Goal: Register for event/course

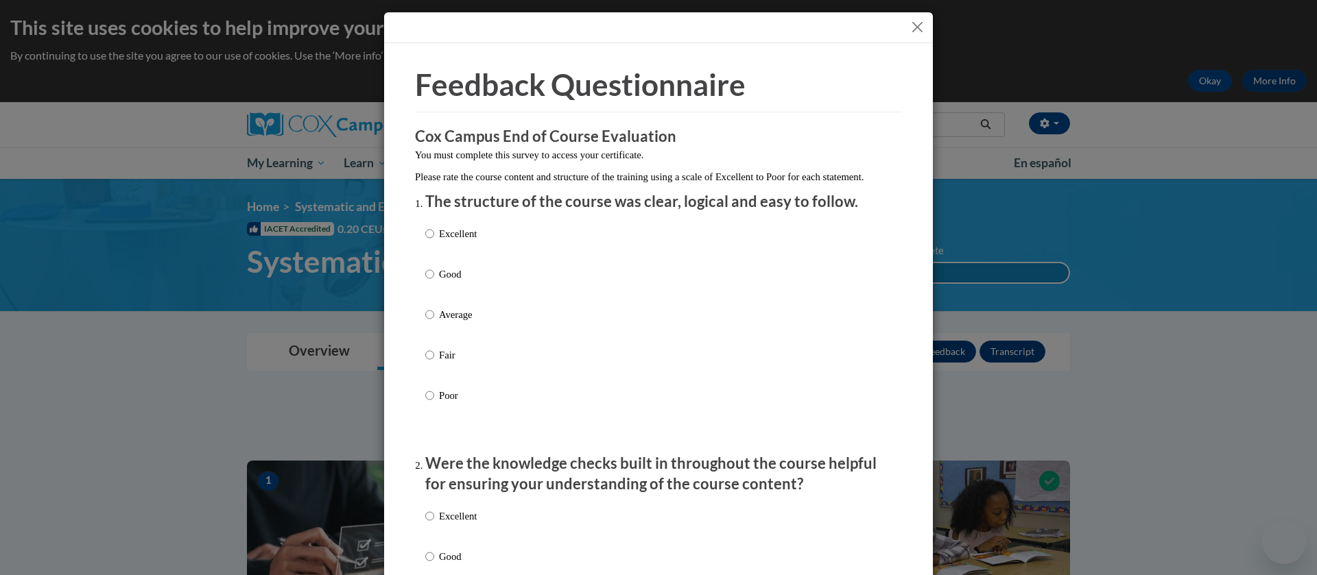
click at [909, 26] on button "Close" at bounding box center [917, 27] width 17 height 17
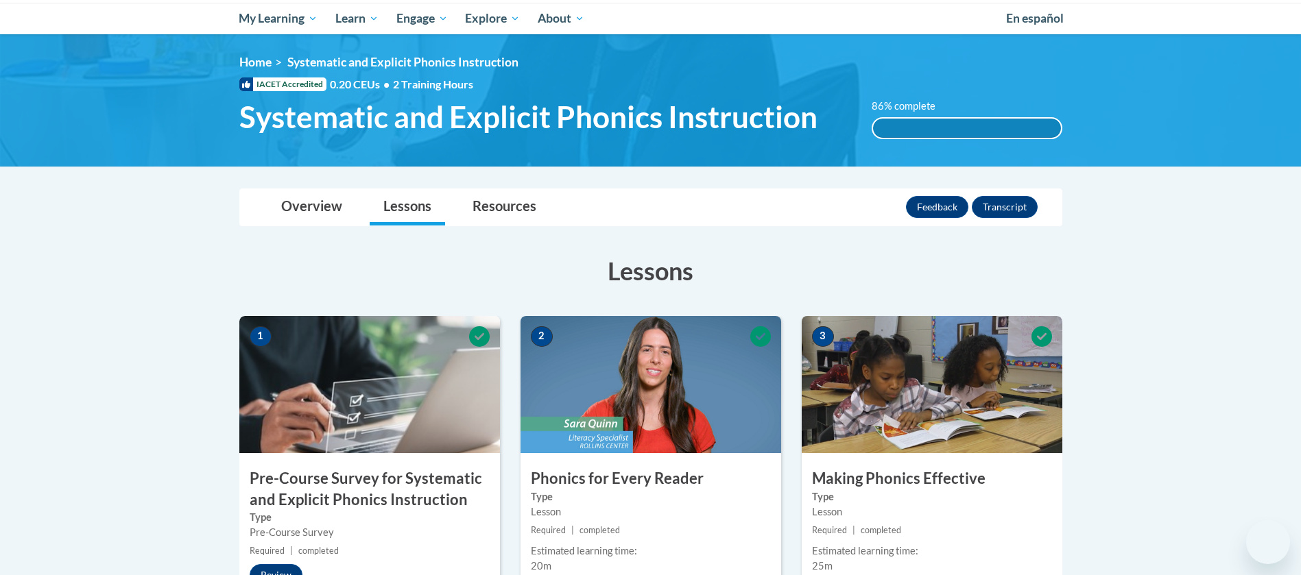
scroll to position [134, 0]
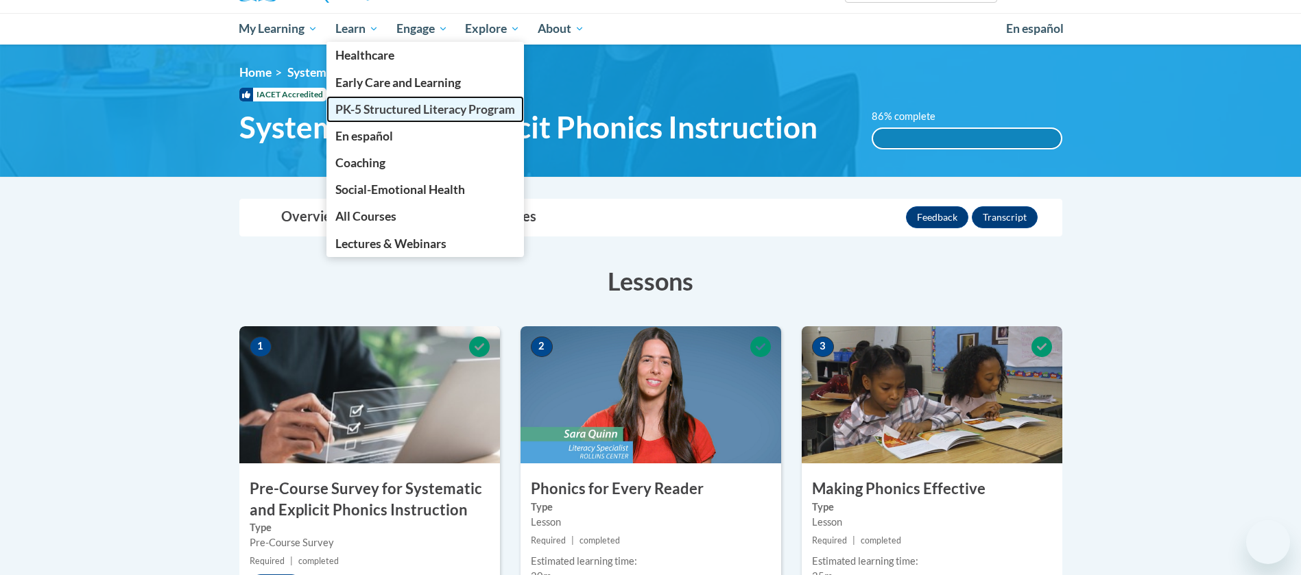
click at [388, 107] on span "PK-5 Structured Literacy Program" at bounding box center [425, 109] width 180 height 14
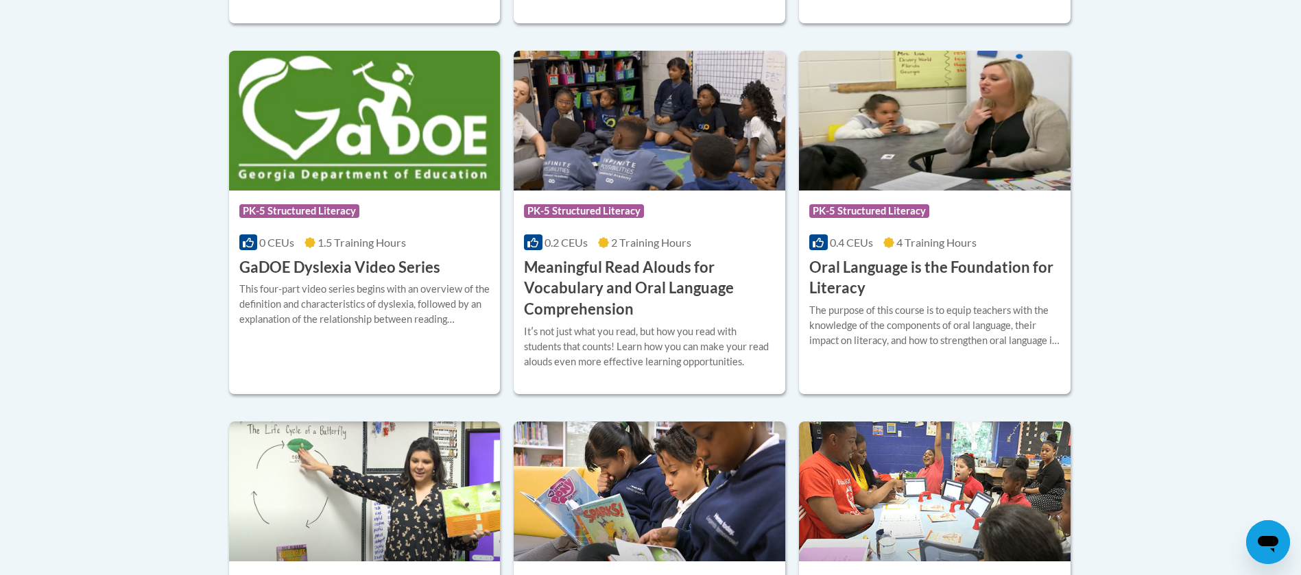
scroll to position [931, 0]
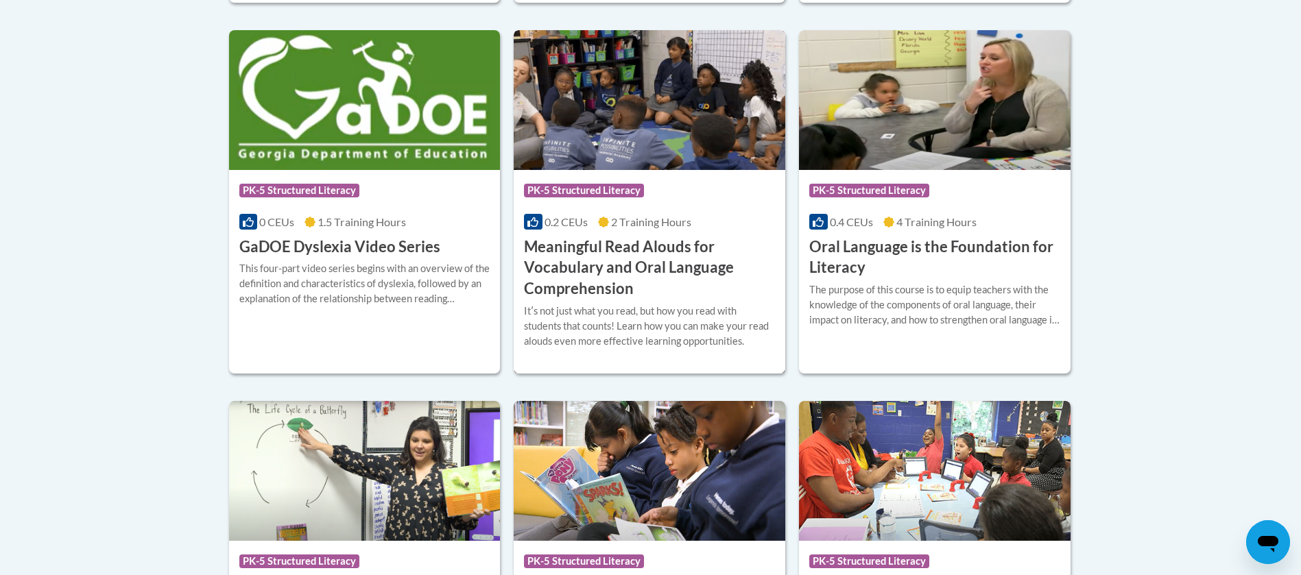
click at [617, 259] on h3 "Meaningful Read Alouds for Vocabulary and Oral Language Comprehension" at bounding box center [649, 268] width 251 height 63
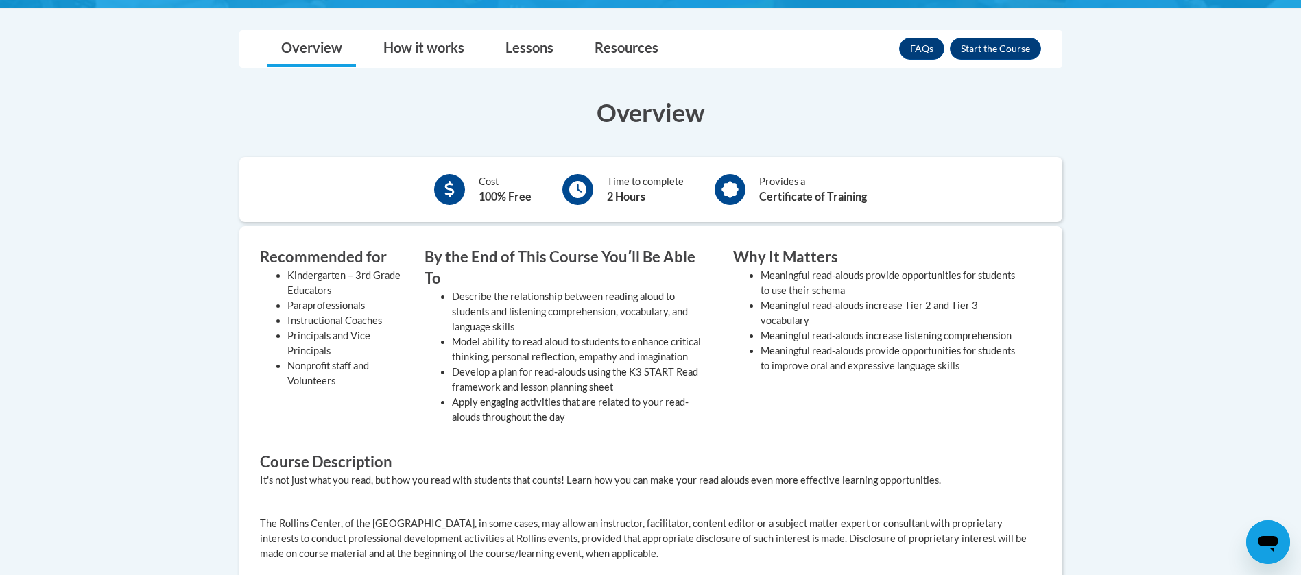
scroll to position [403, 0]
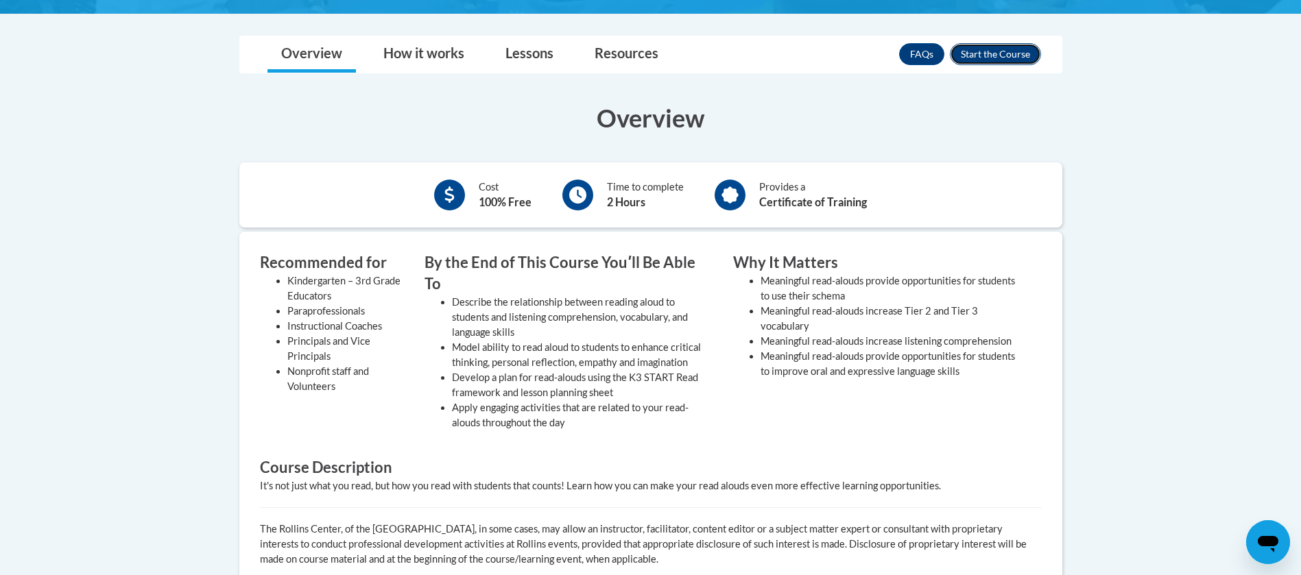
click at [1002, 58] on button "Enroll" at bounding box center [995, 54] width 91 height 22
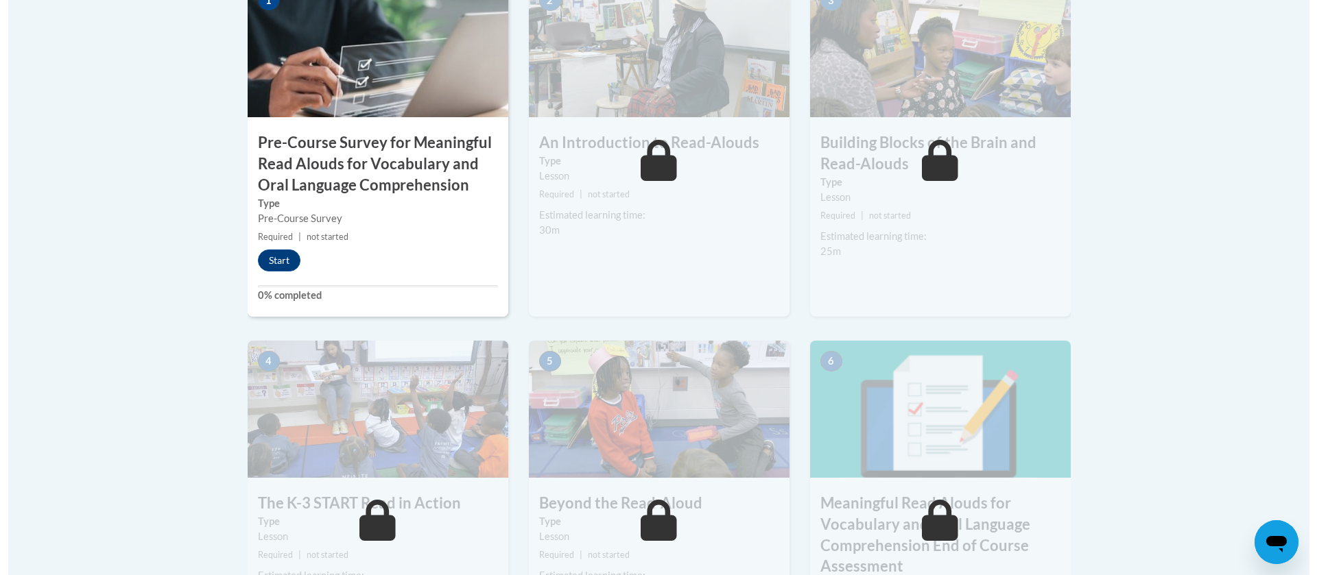
scroll to position [510, 0]
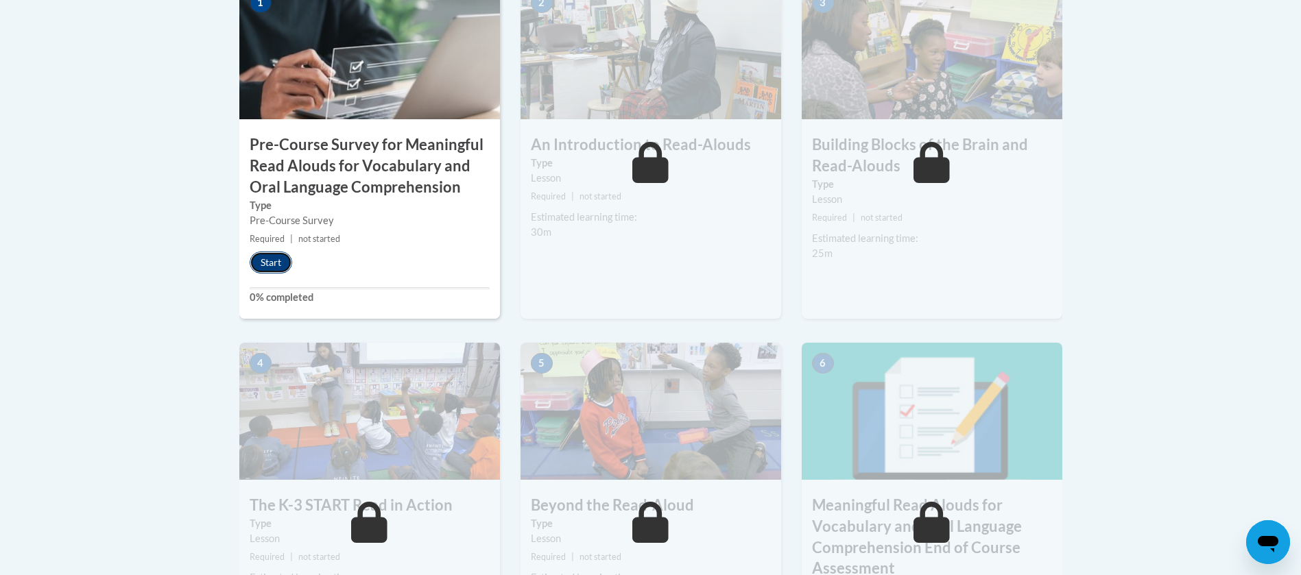
click at [286, 259] on button "Start" at bounding box center [271, 263] width 43 height 22
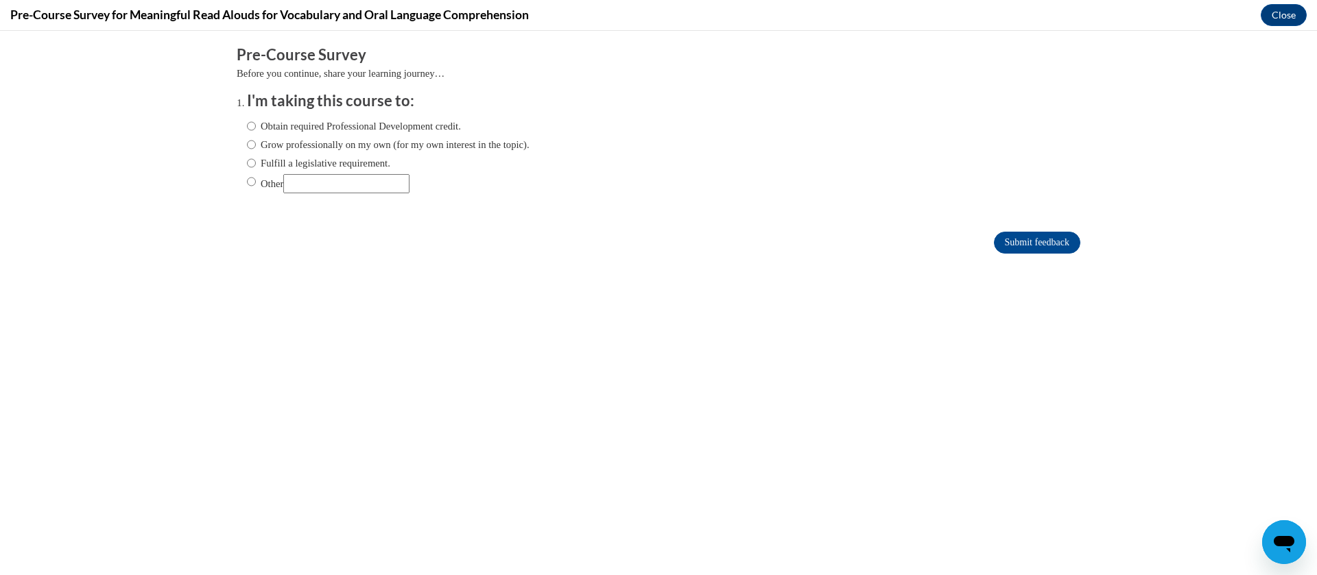
scroll to position [0, 0]
click at [289, 128] on label "Obtain required Professional Development credit." at bounding box center [354, 126] width 214 height 15
click at [256, 128] on input "Obtain required Professional Development credit." at bounding box center [251, 126] width 9 height 15
radio input "true"
click at [994, 235] on input "Submit feedback" at bounding box center [1037, 243] width 86 height 22
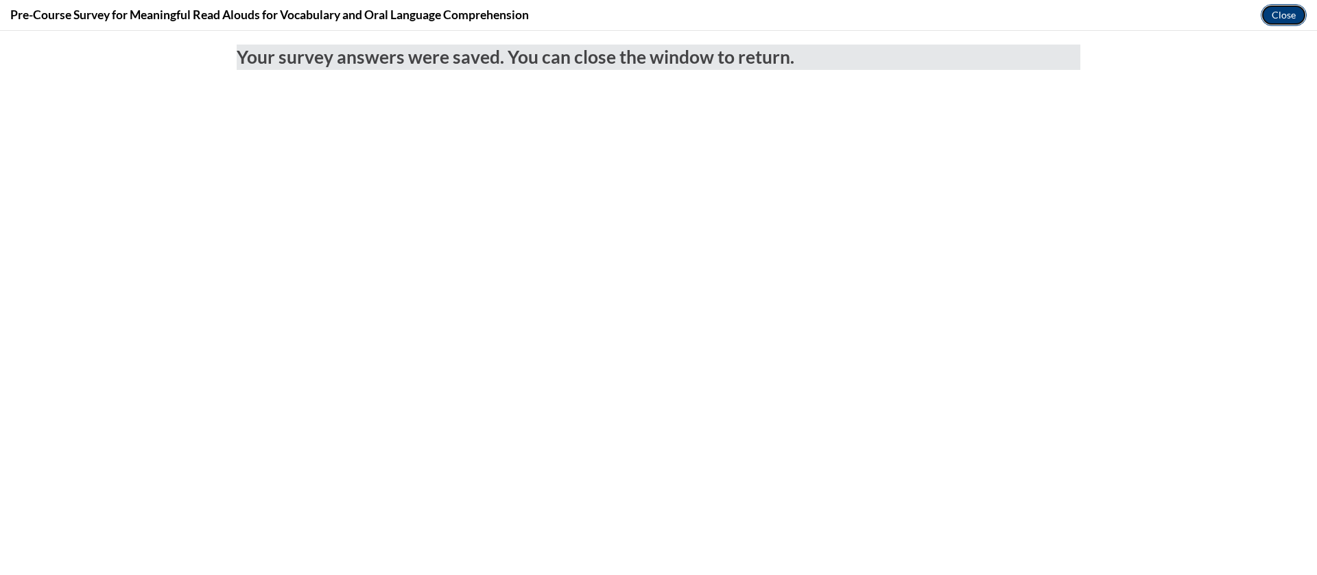
click at [1290, 23] on button "Close" at bounding box center [1284, 15] width 46 height 22
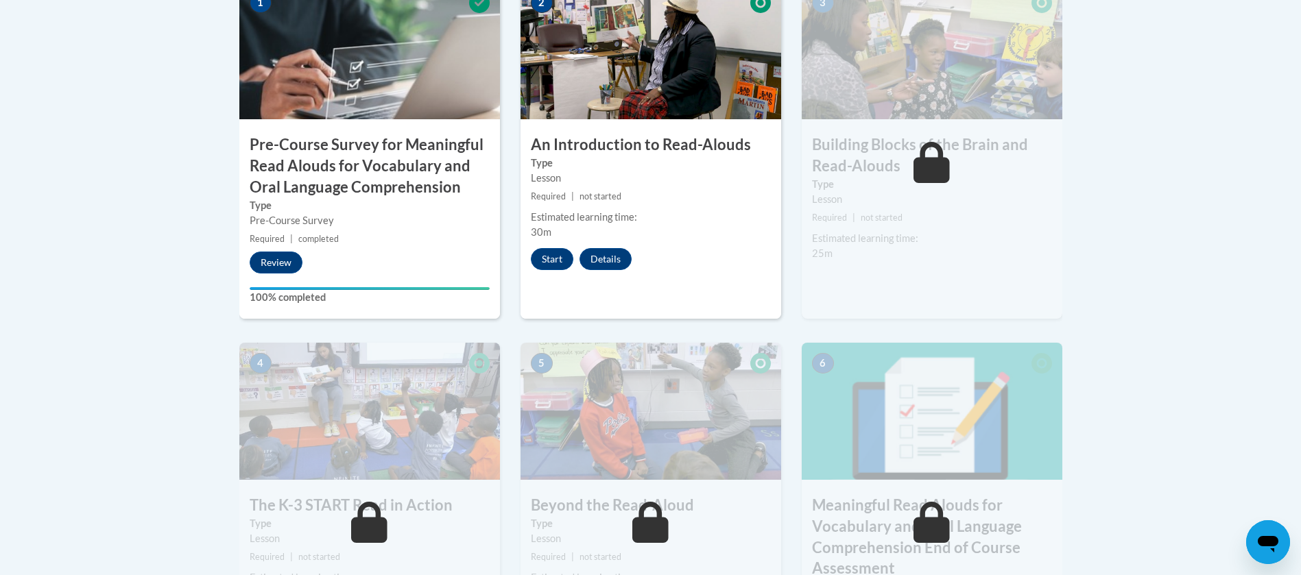
click at [617, 98] on img at bounding box center [651, 50] width 261 height 137
click at [547, 257] on button "Start" at bounding box center [552, 259] width 43 height 22
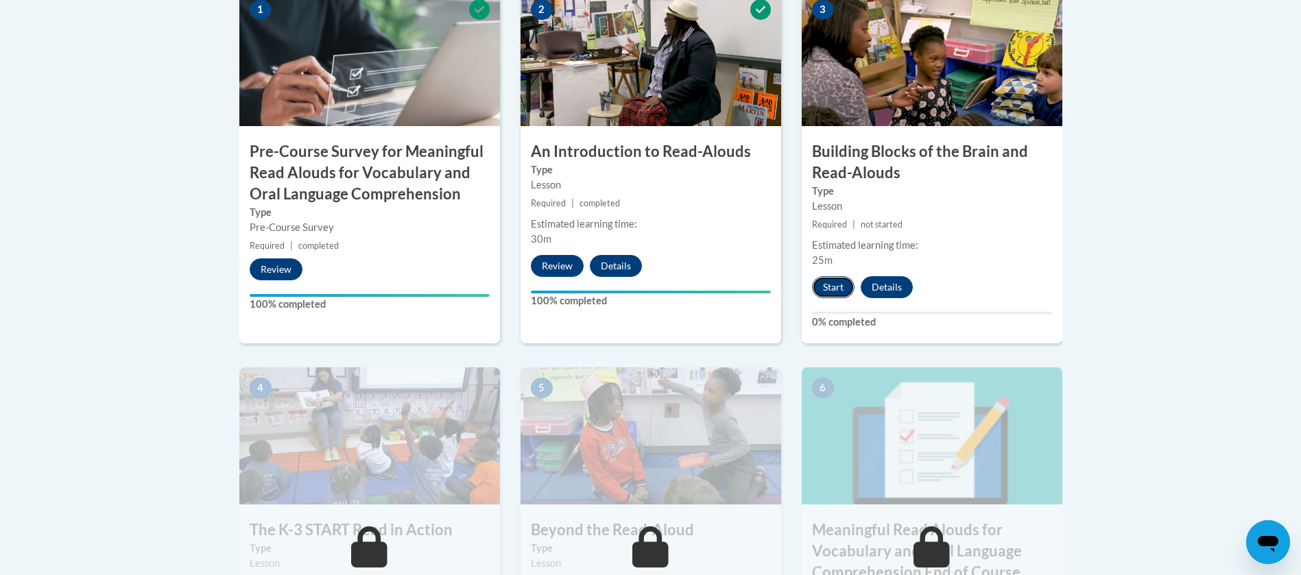
click at [815, 290] on button "Start" at bounding box center [833, 287] width 43 height 22
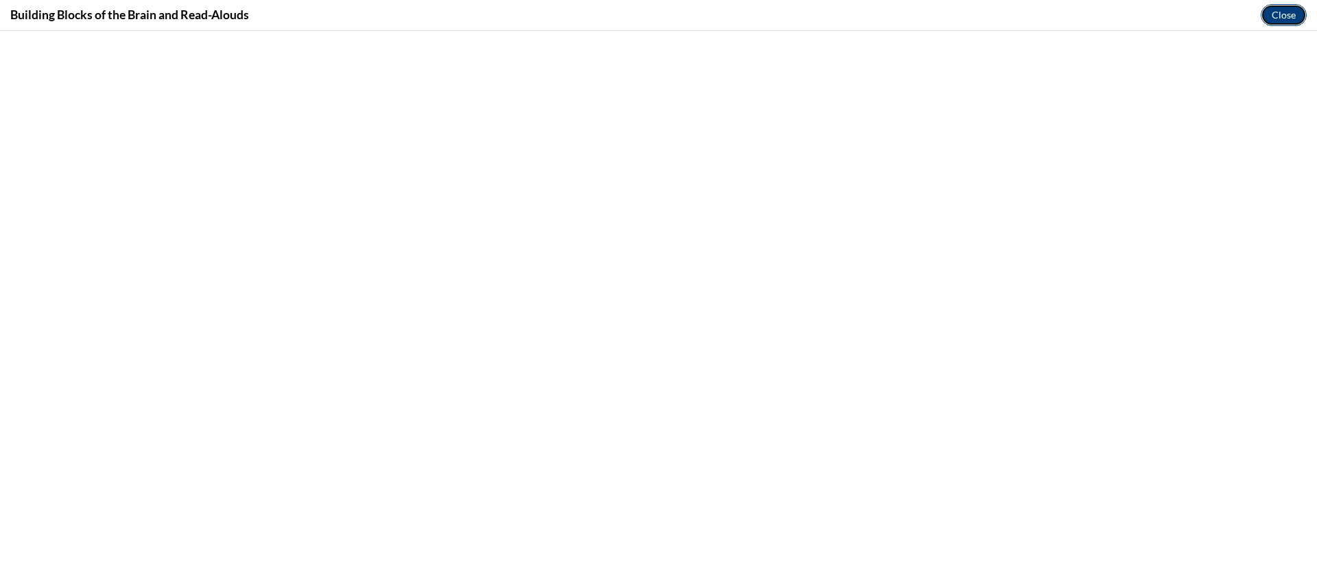
click at [1275, 19] on button "Close" at bounding box center [1284, 15] width 46 height 22
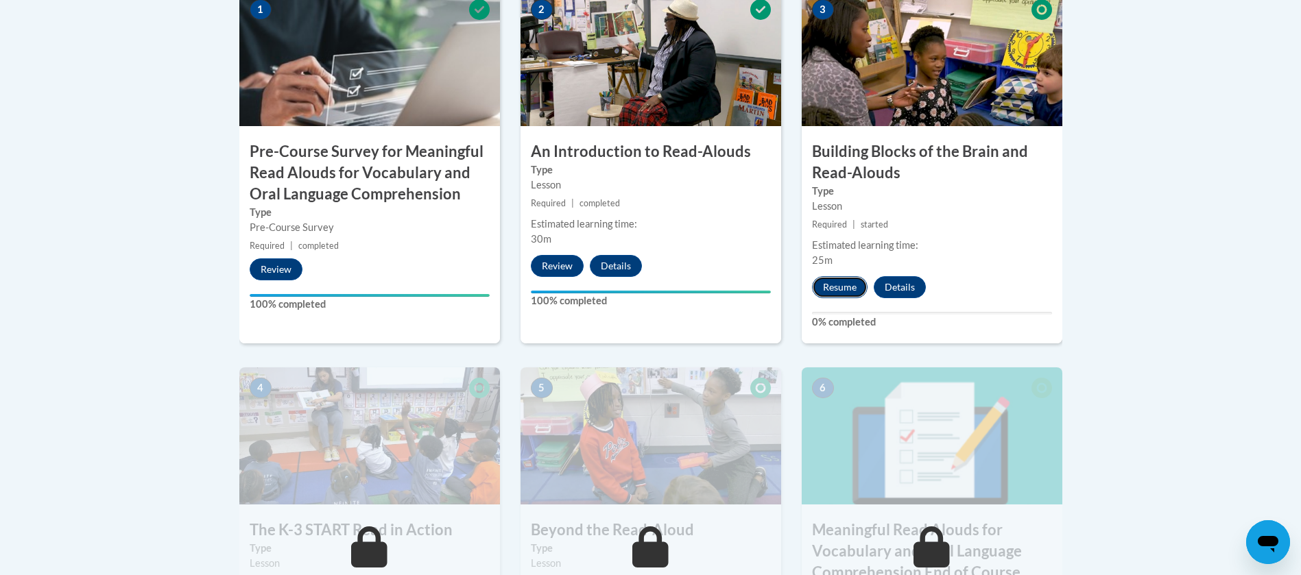
click at [834, 277] on button "Resume" at bounding box center [840, 287] width 56 height 22
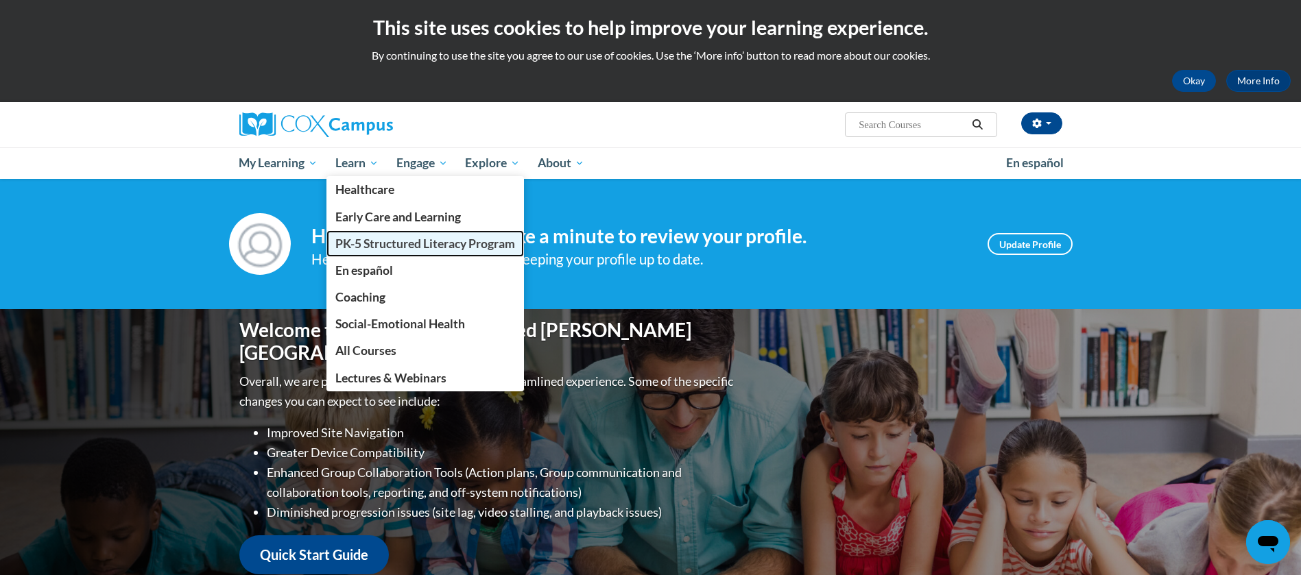
click at [418, 250] on span "PK-5 Structured Literacy Program" at bounding box center [425, 244] width 180 height 14
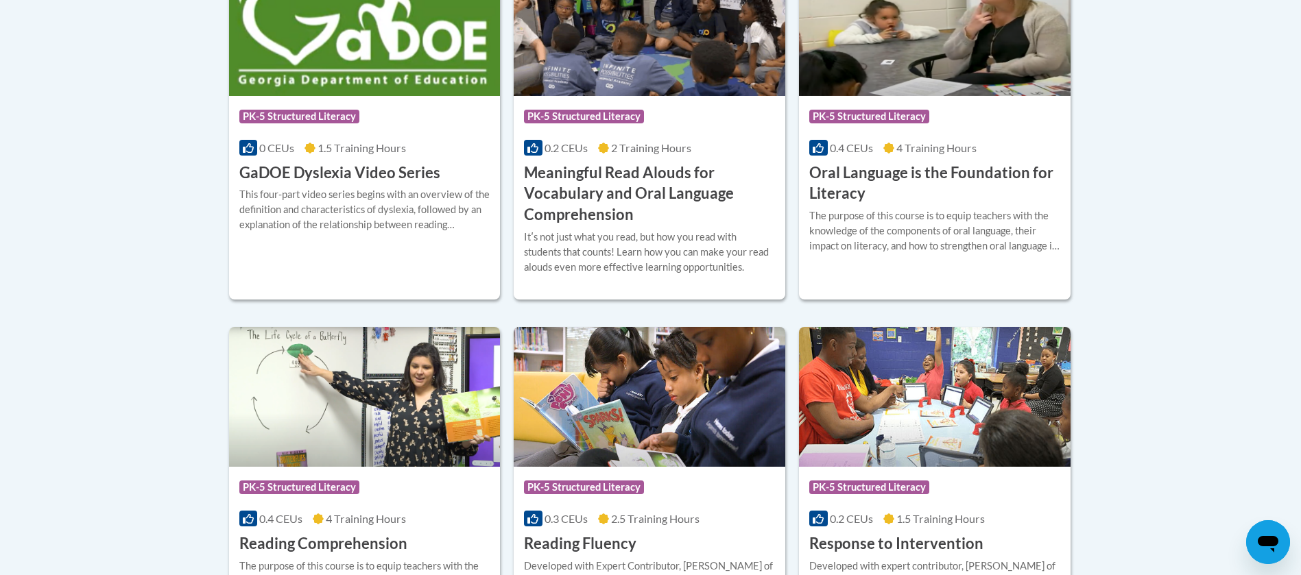
scroll to position [1019, 0]
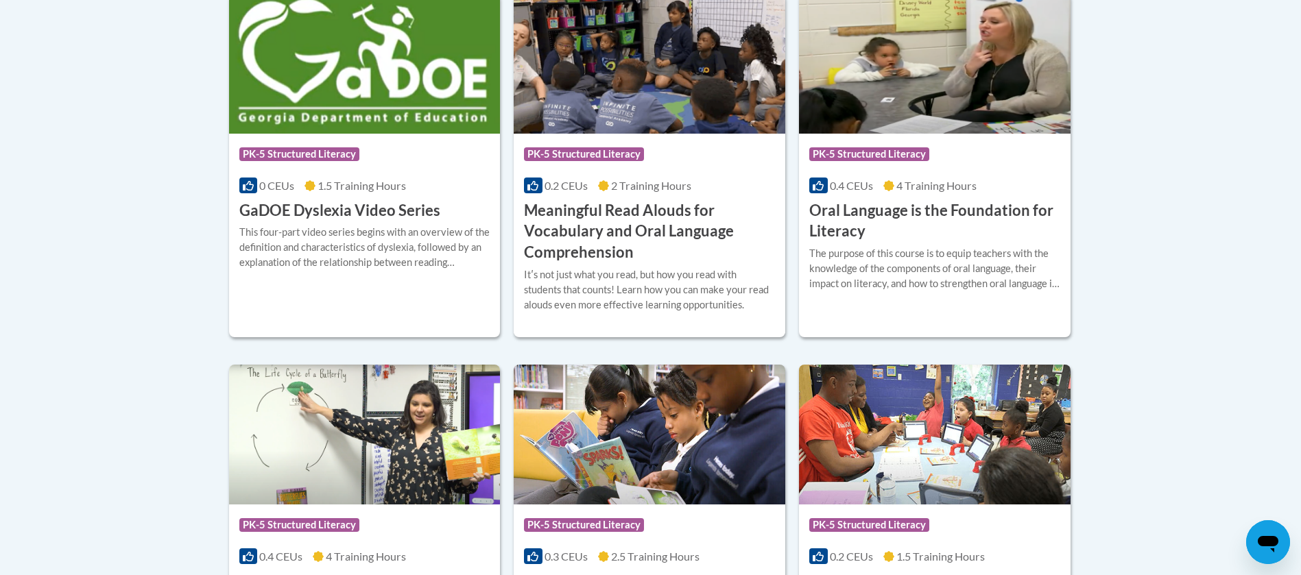
drag, startPoint x: 1316, startPoint y: 227, endPoint x: 1310, endPoint y: 599, distance: 372.5
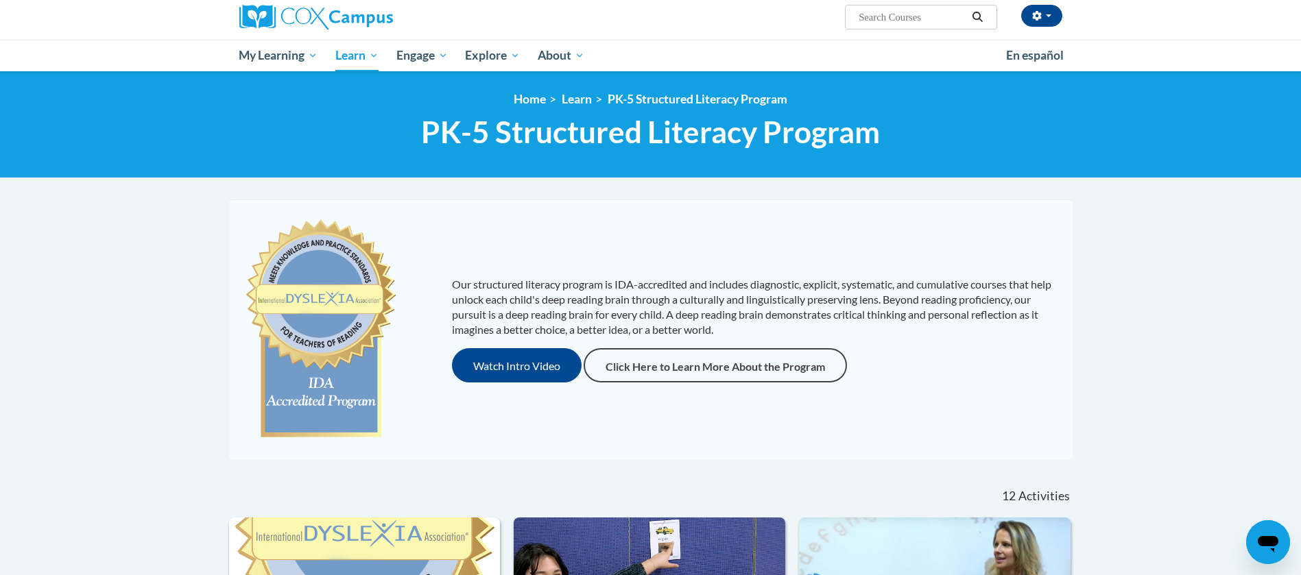
scroll to position [0, 0]
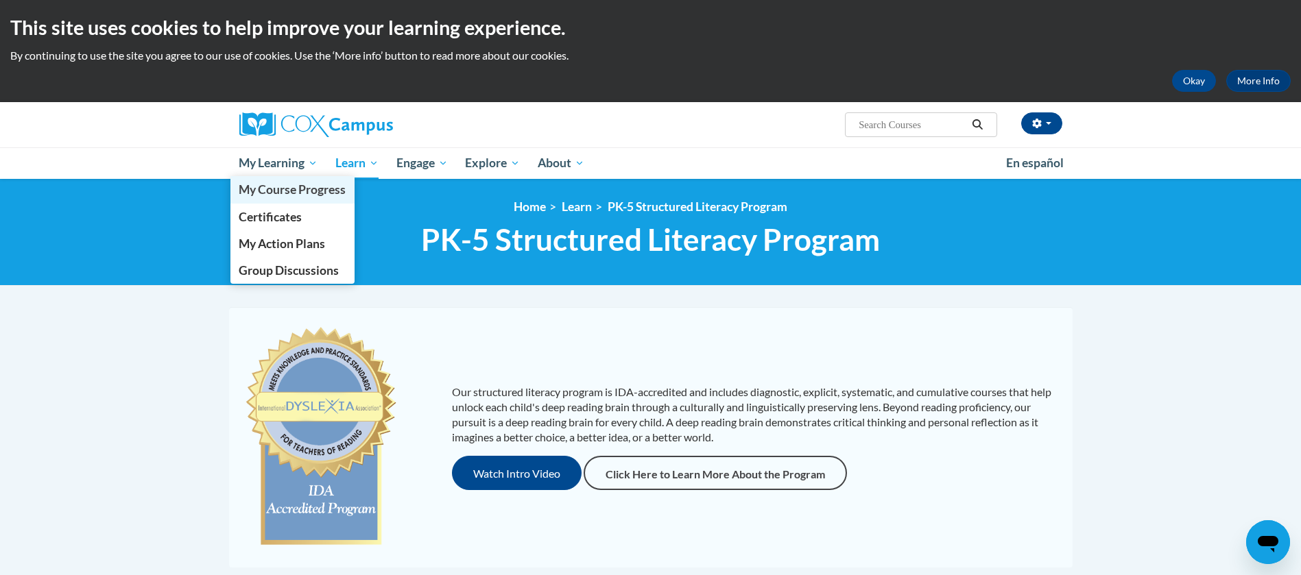
click at [267, 178] on link "My Course Progress" at bounding box center [292, 189] width 125 height 27
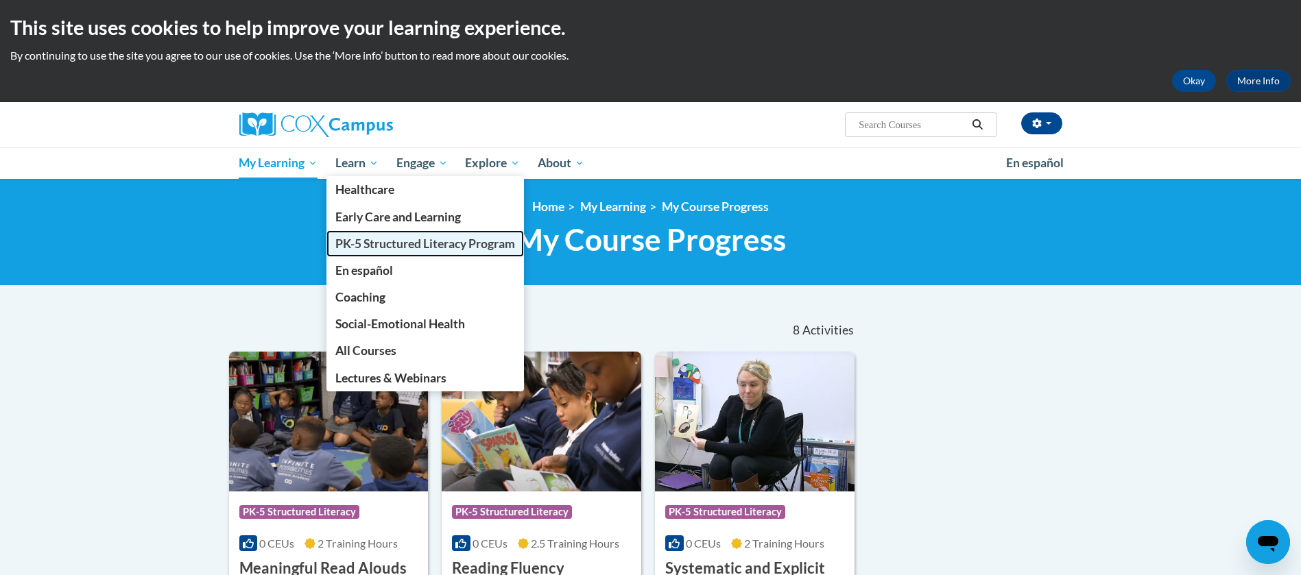
click at [392, 239] on span "PK-5 Structured Literacy Program" at bounding box center [425, 244] width 180 height 14
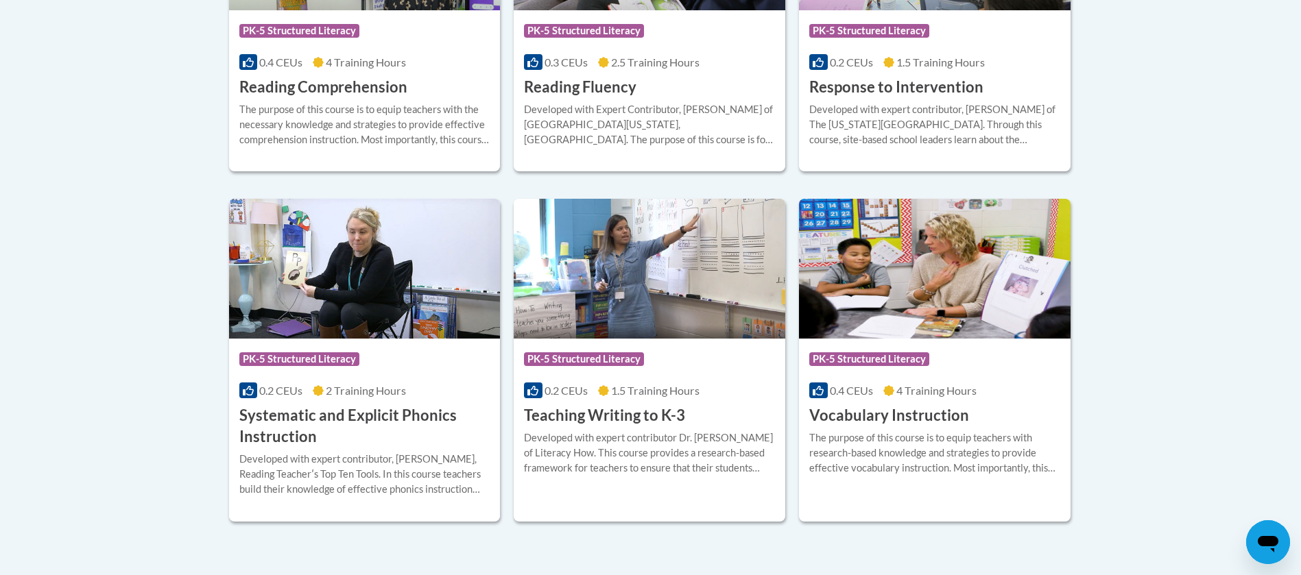
scroll to position [1448, 0]
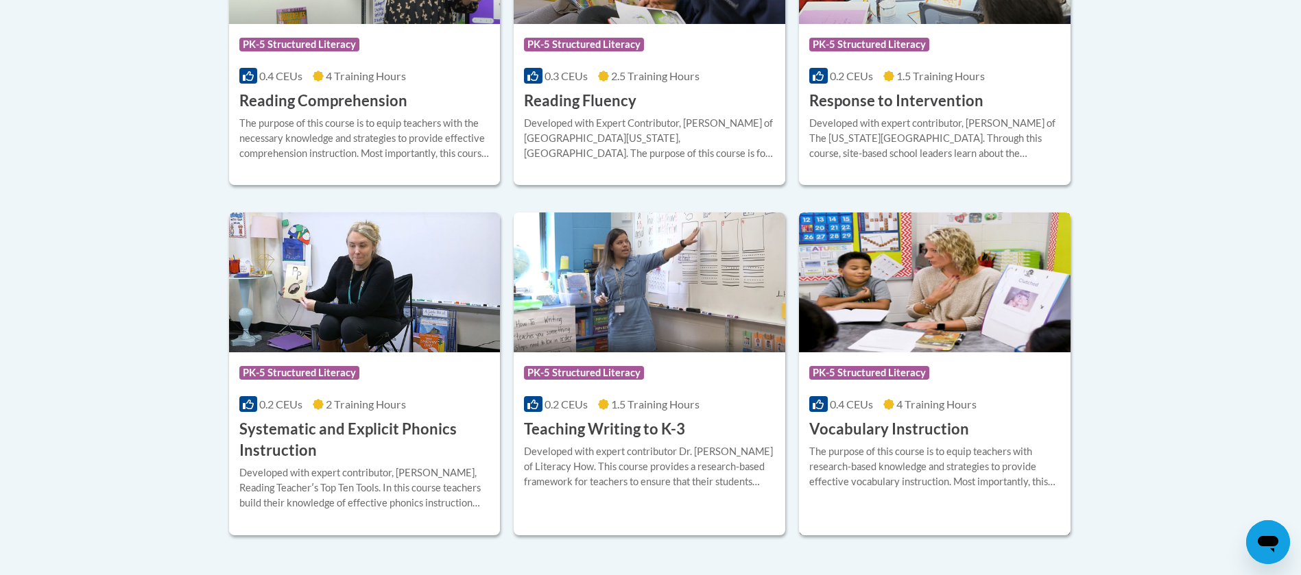
click at [931, 224] on img at bounding box center [935, 283] width 272 height 140
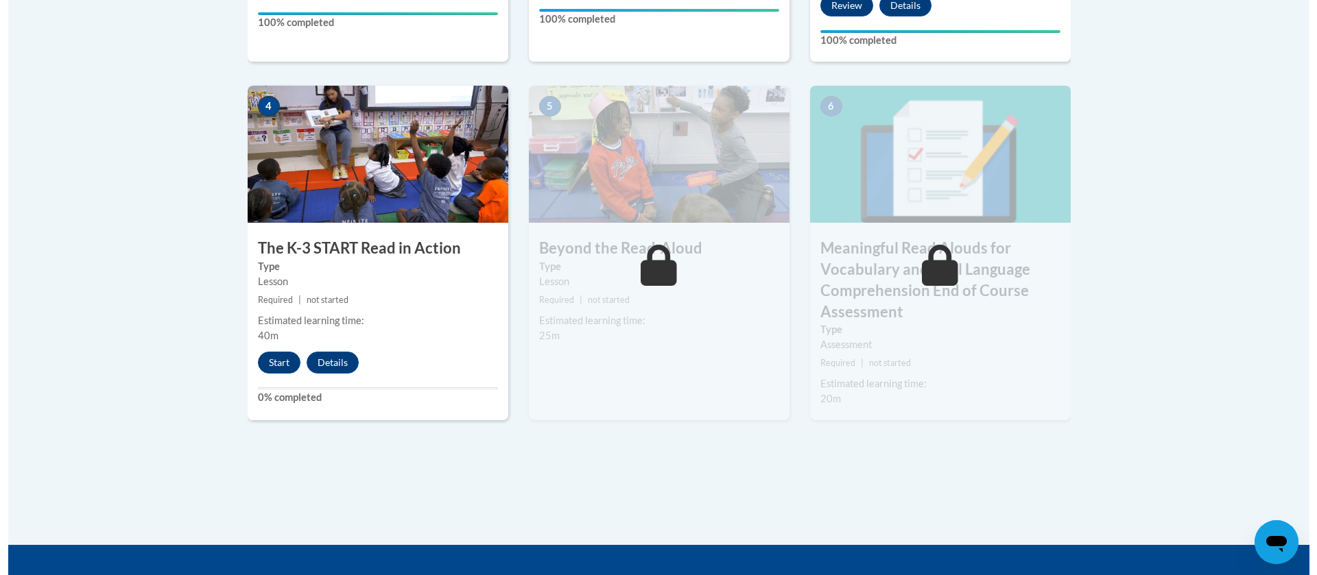
scroll to position [801, 0]
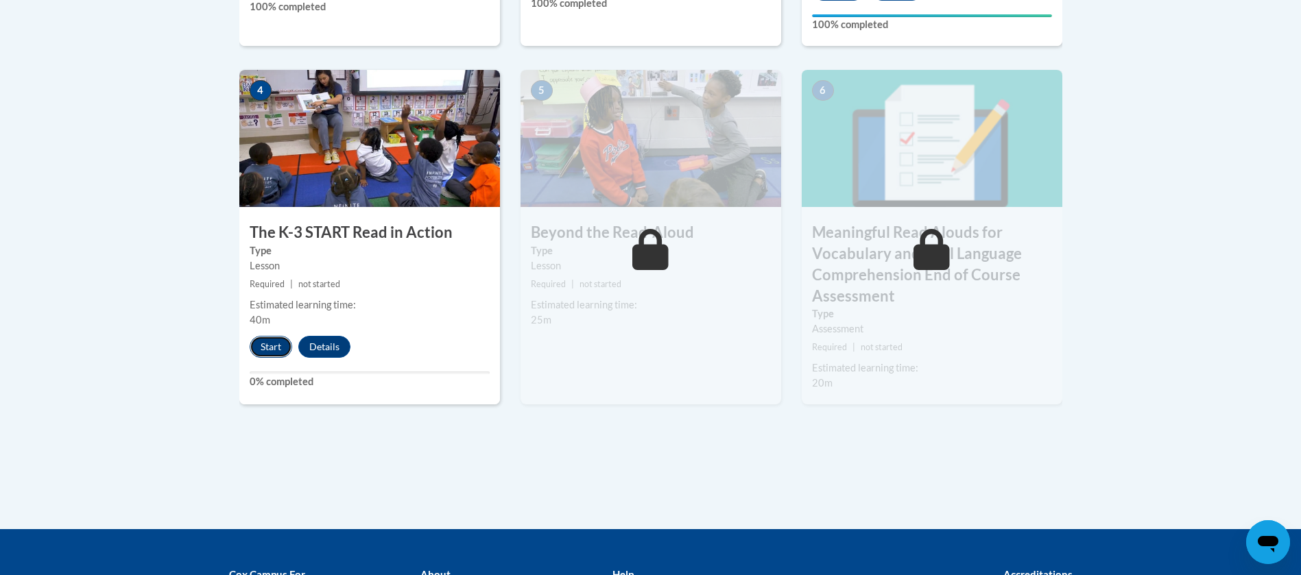
click at [272, 338] on button "Start" at bounding box center [271, 347] width 43 height 22
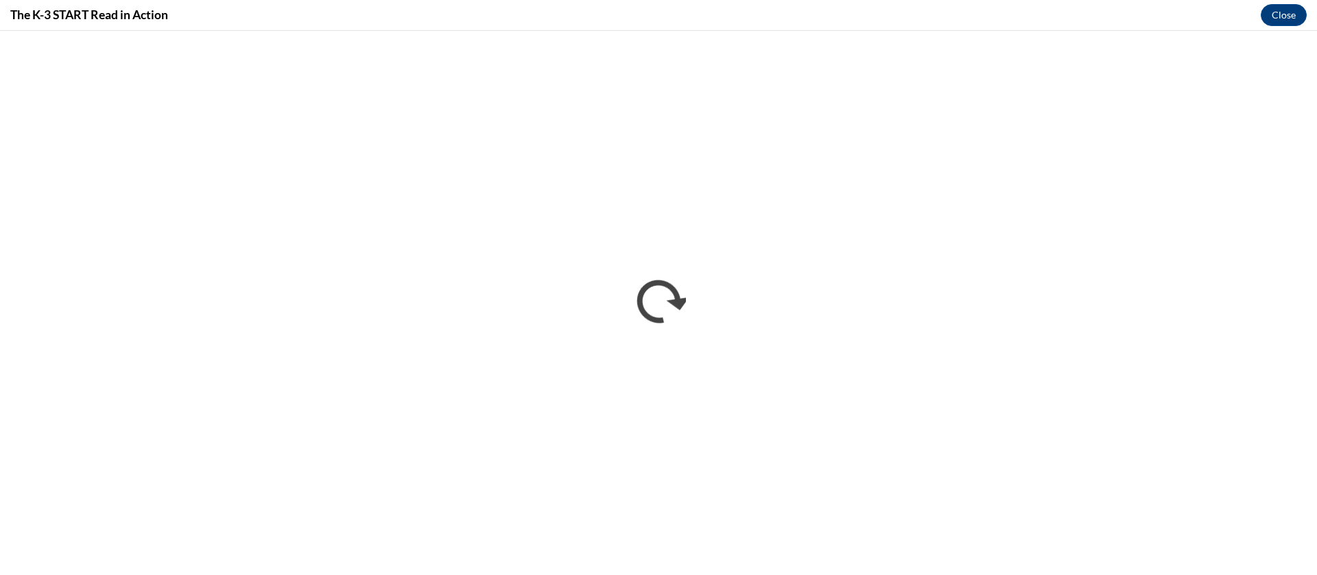
scroll to position [0, 0]
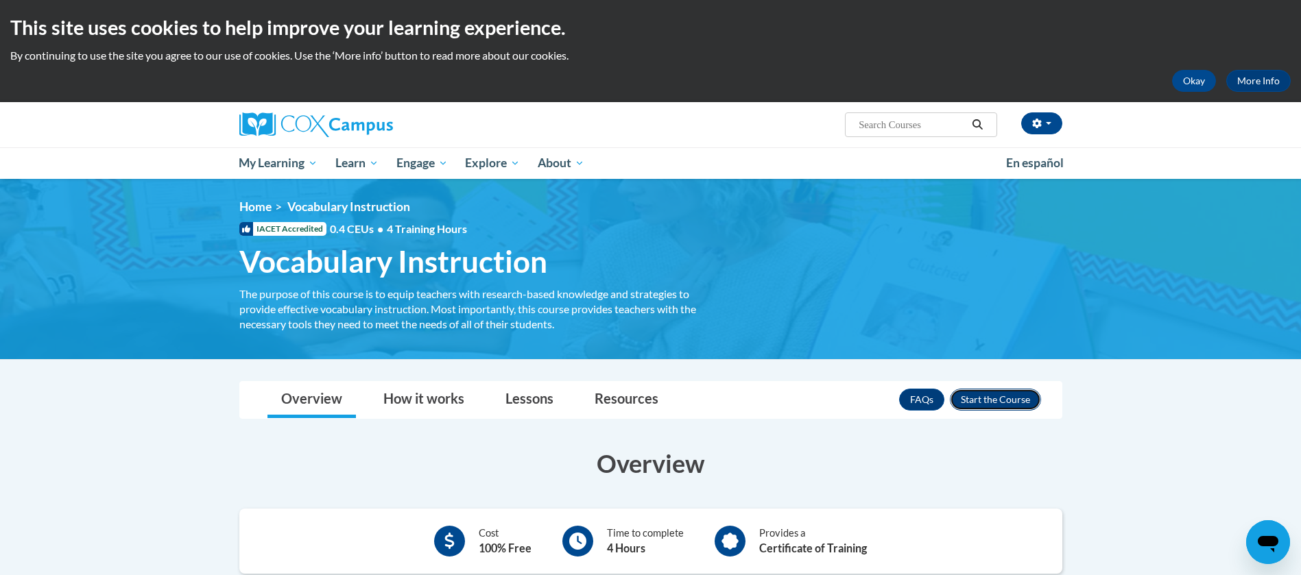
click at [1003, 390] on button "Enroll" at bounding box center [995, 400] width 91 height 22
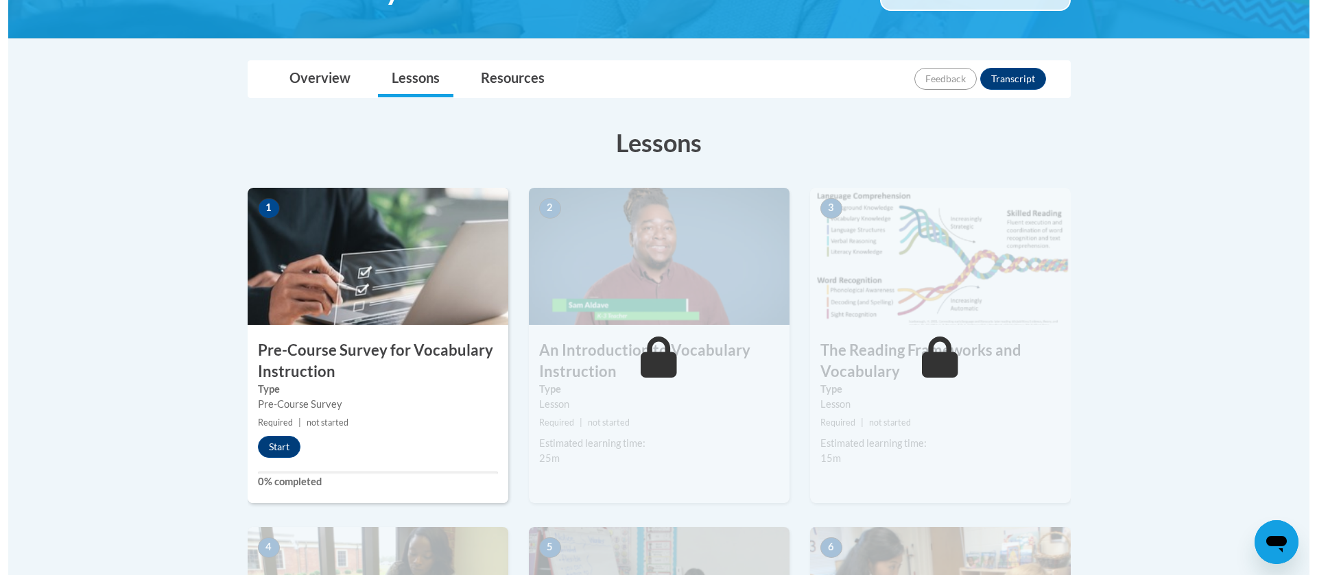
scroll to position [288, 0]
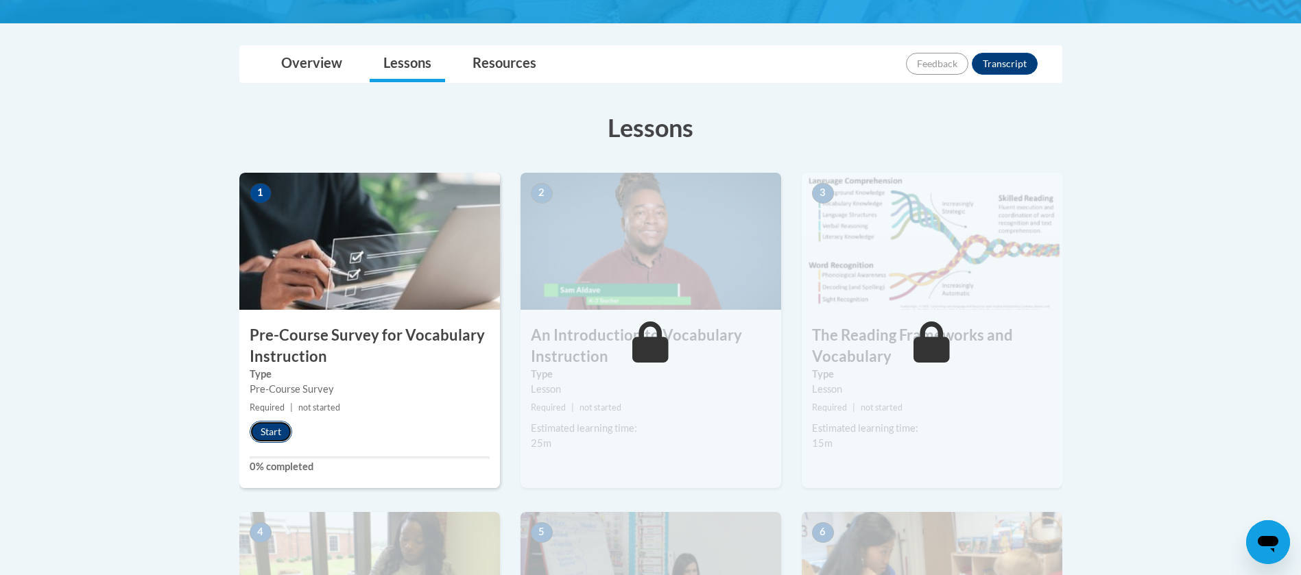
click at [271, 431] on button "Start" at bounding box center [271, 432] width 43 height 22
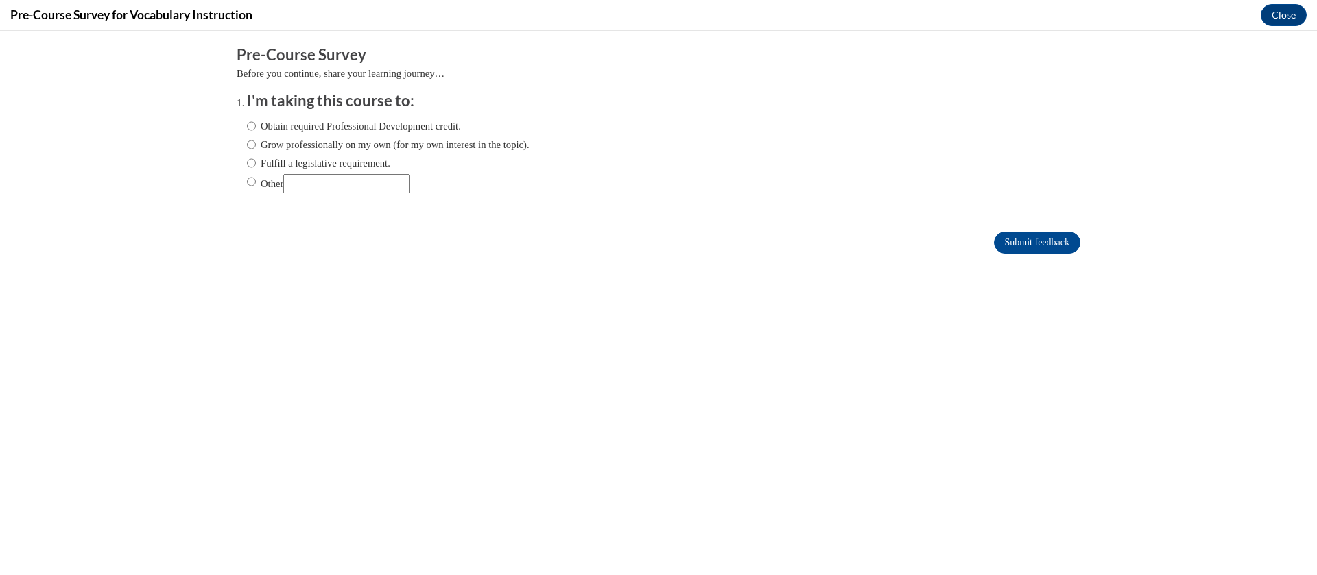
scroll to position [0, 0]
click at [261, 119] on label "Obtain required Professional Development credit." at bounding box center [354, 126] width 214 height 15
click at [256, 119] on input "Obtain required Professional Development credit." at bounding box center [251, 126] width 9 height 15
radio input "true"
click at [1034, 254] on form "Pre-Course Survey Before you continue, share your learning journey… I'm taking …" at bounding box center [659, 157] width 844 height 224
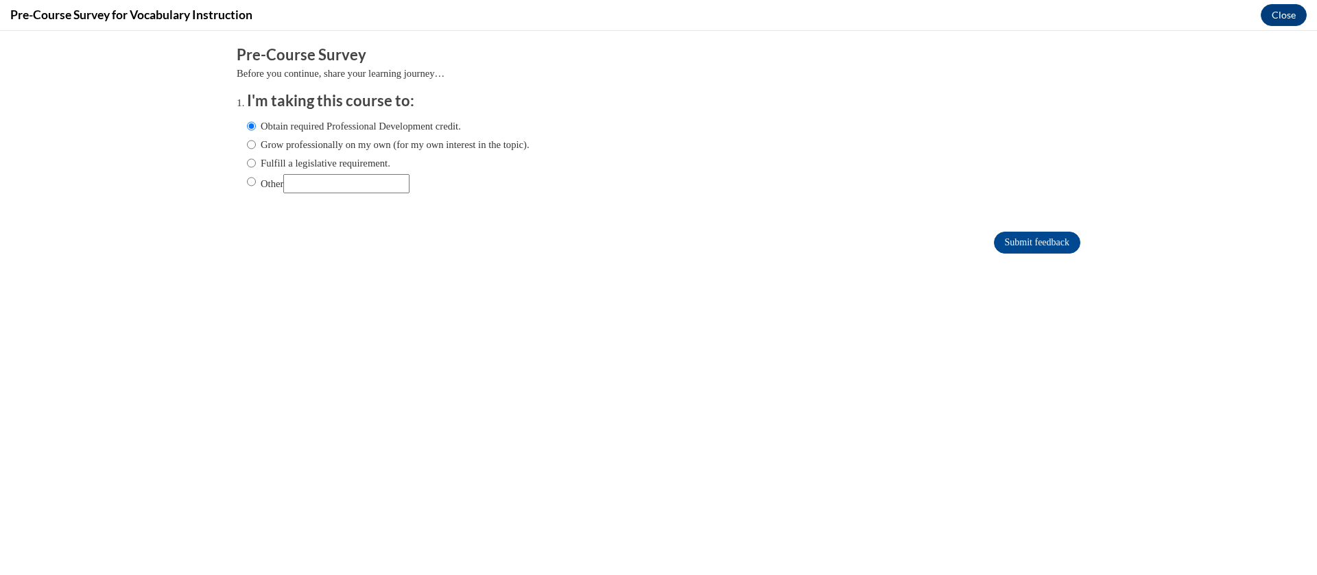
click at [1027, 230] on form "Pre-Course Survey Before you continue, share your learning journey… I'm taking …" at bounding box center [659, 157] width 844 height 224
click at [1029, 239] on input "Submit feedback" at bounding box center [1037, 243] width 86 height 22
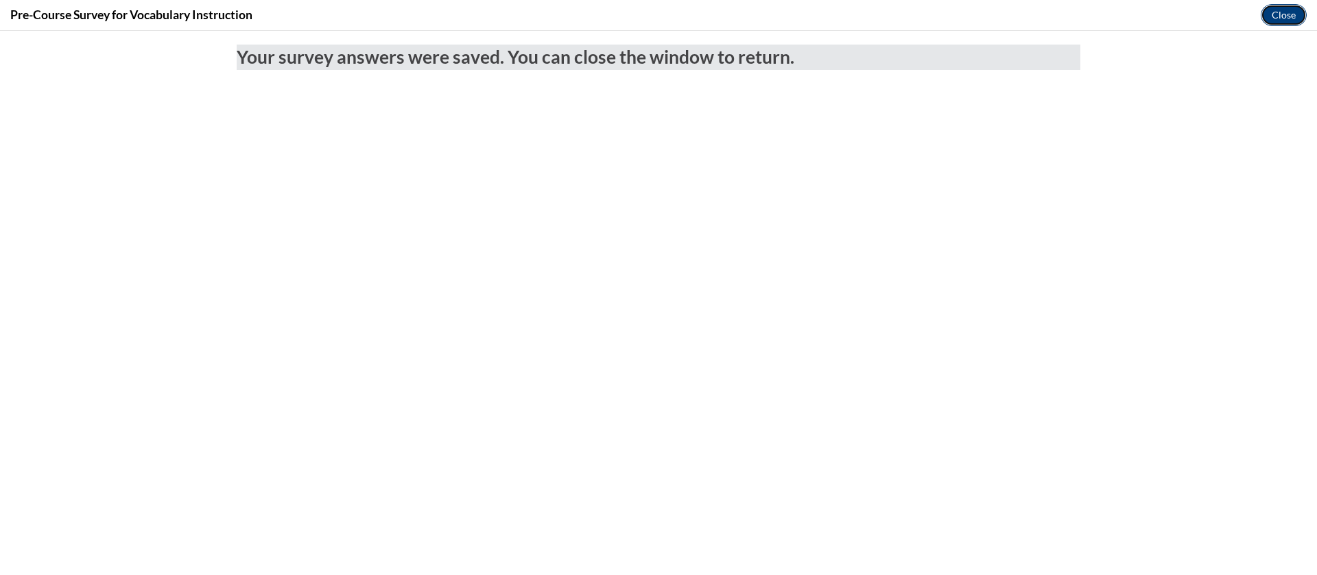
click at [1291, 12] on button "Close" at bounding box center [1284, 15] width 46 height 22
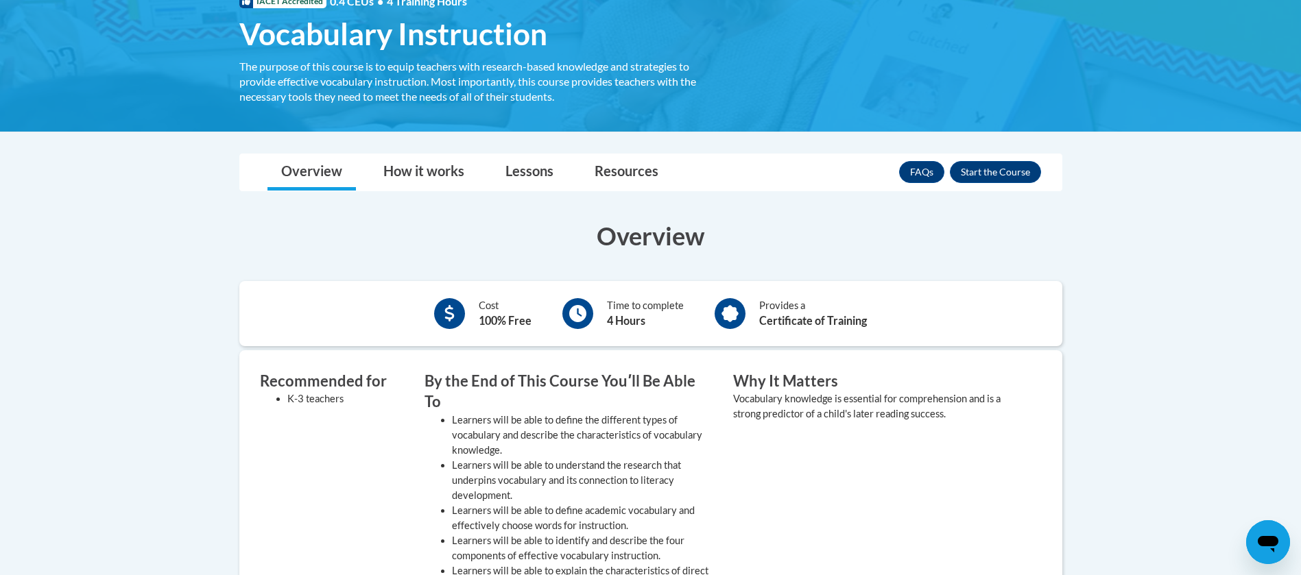
scroll to position [212, 0]
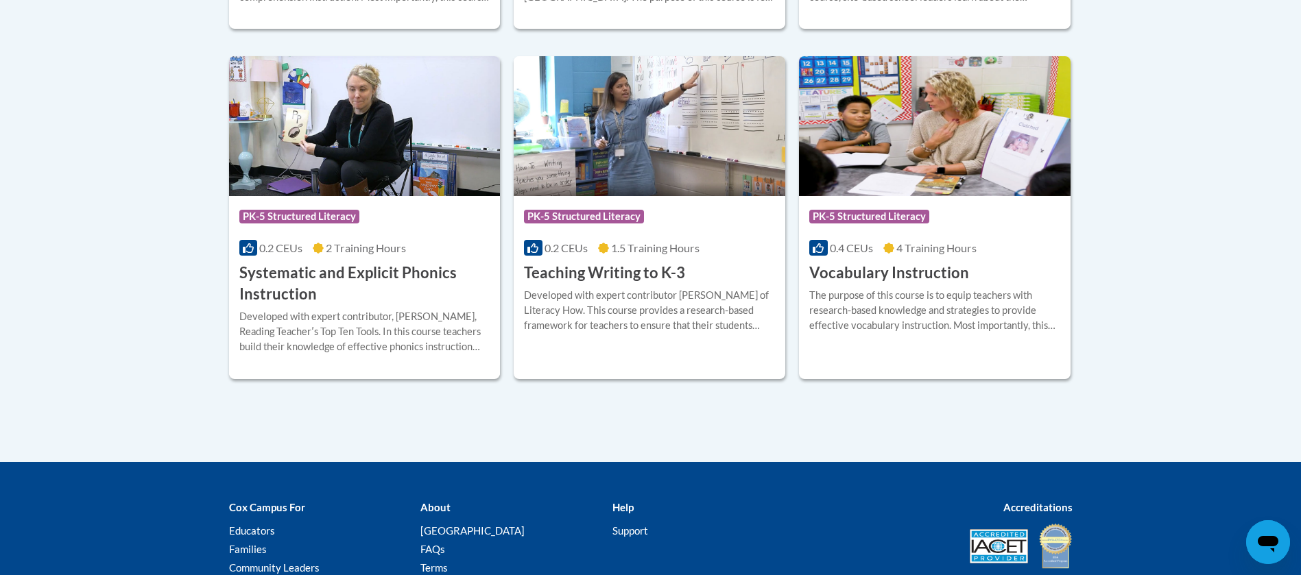
scroll to position [1604, 0]
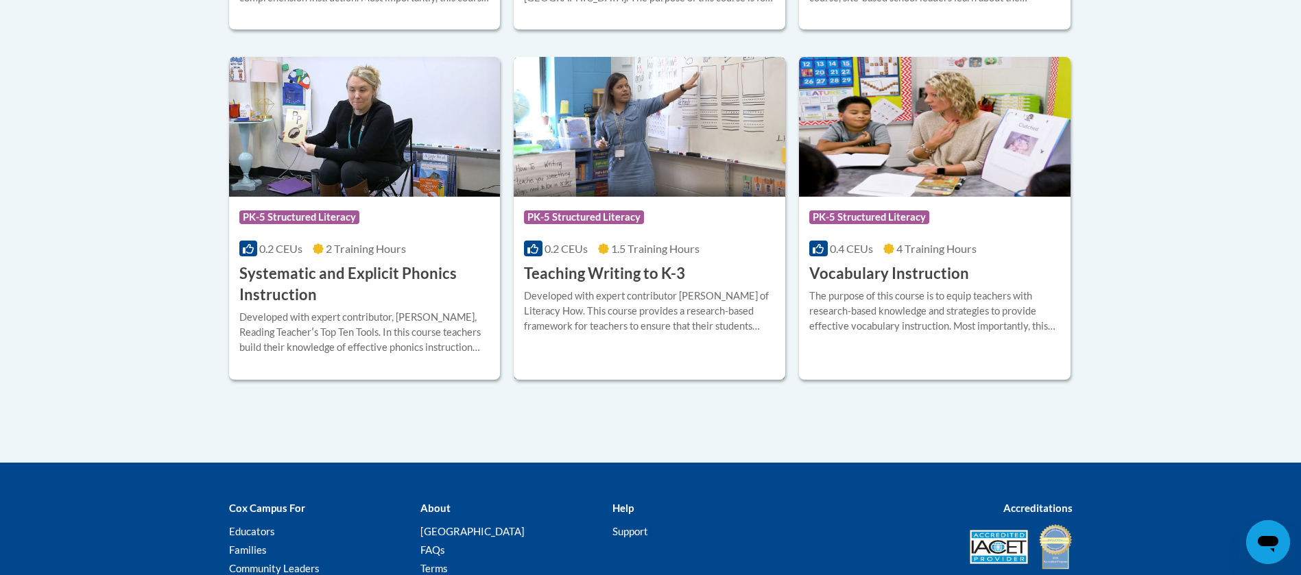
click at [573, 323] on div "Developed with expert contributor Dr. [PERSON_NAME] of Literacy How. This cours…" at bounding box center [649, 311] width 251 height 45
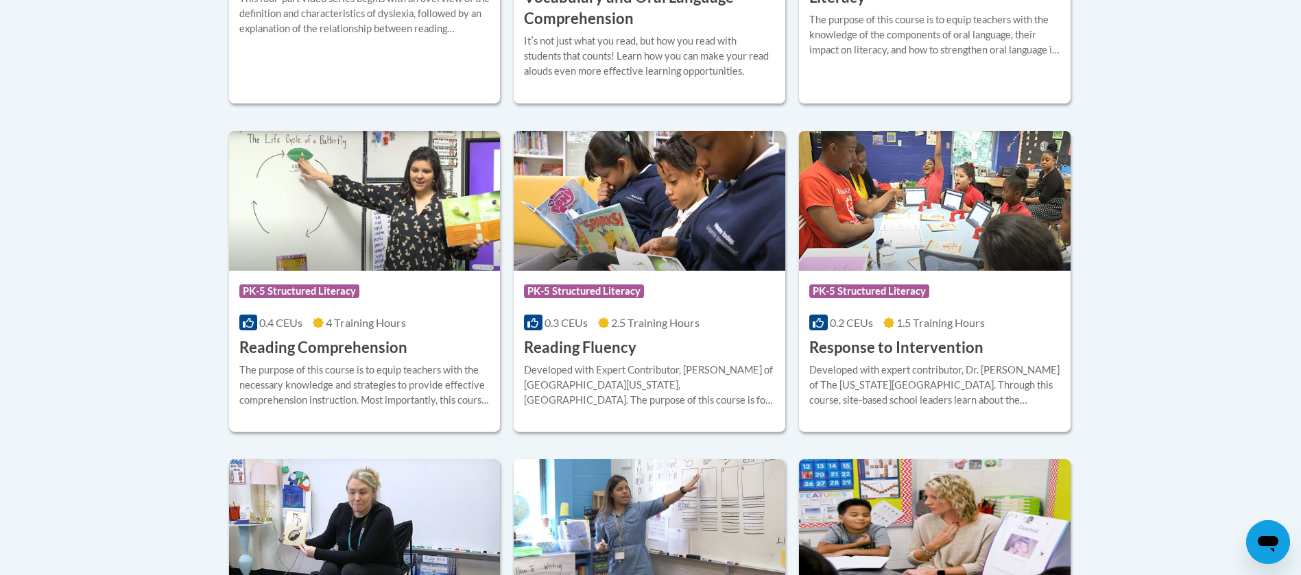
scroll to position [1202, 0]
click at [273, 363] on div "The purpose of this course is to equip teachers with the necessary knowledge an…" at bounding box center [364, 384] width 251 height 45
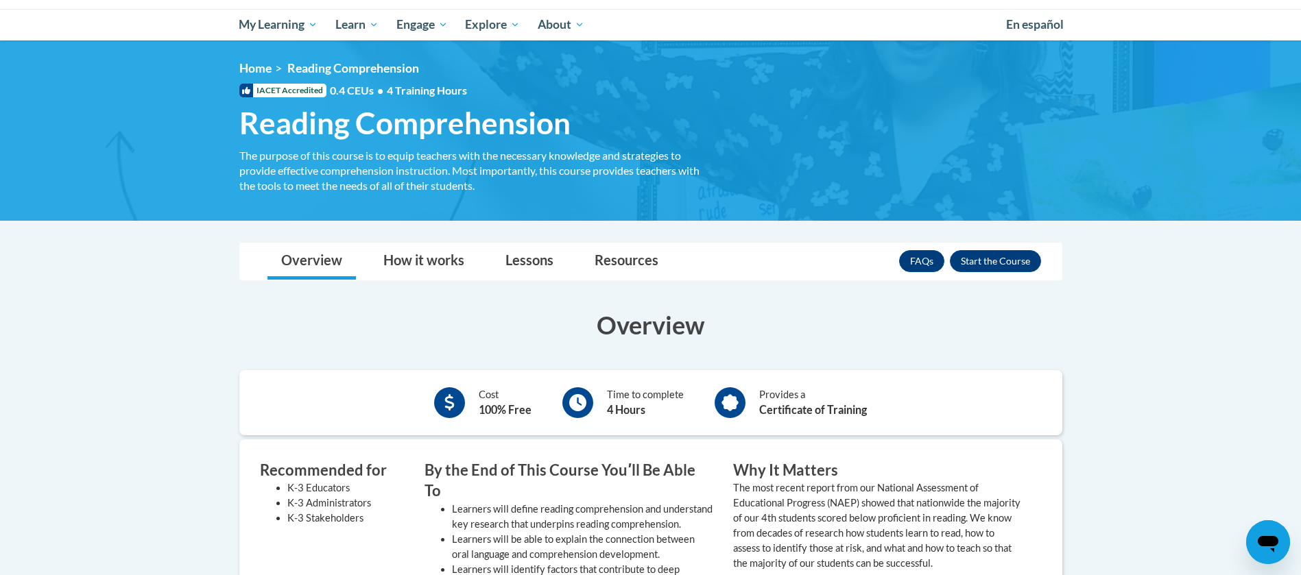
scroll to position [129, 0]
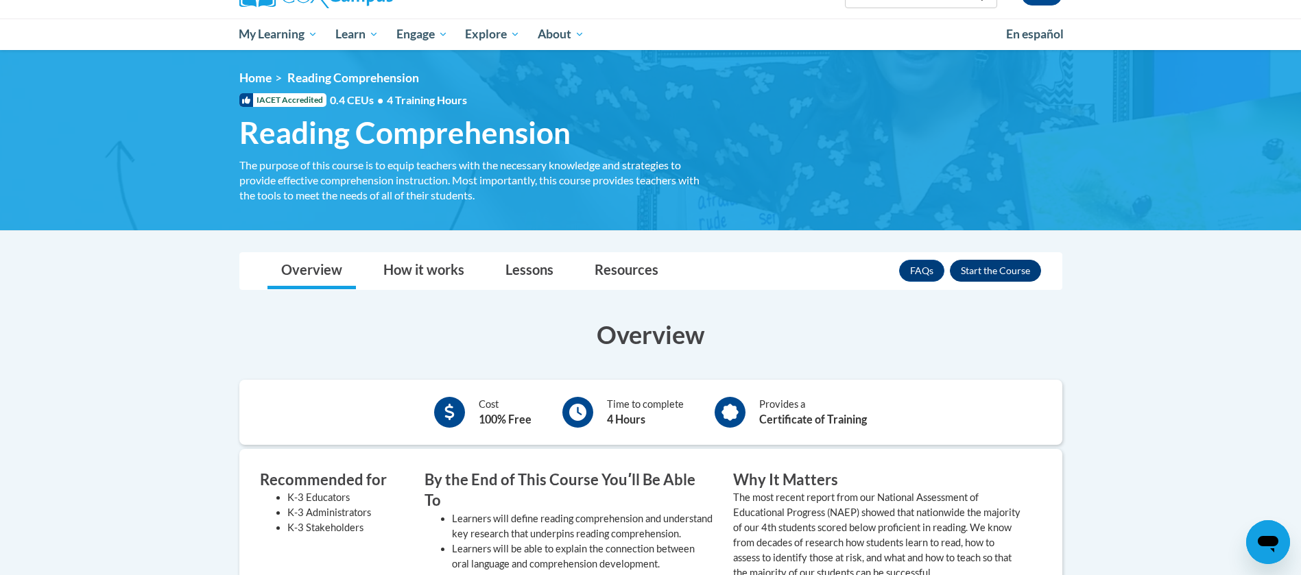
click at [1006, 276] on button "Enroll" at bounding box center [995, 271] width 91 height 22
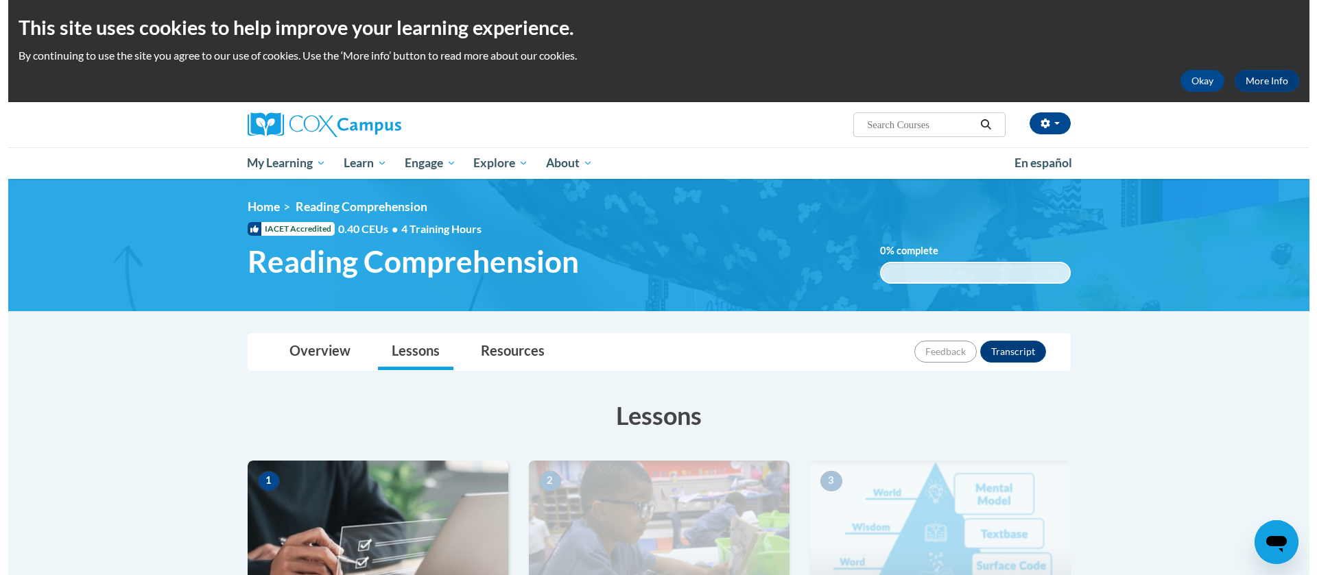
scroll to position [503, 0]
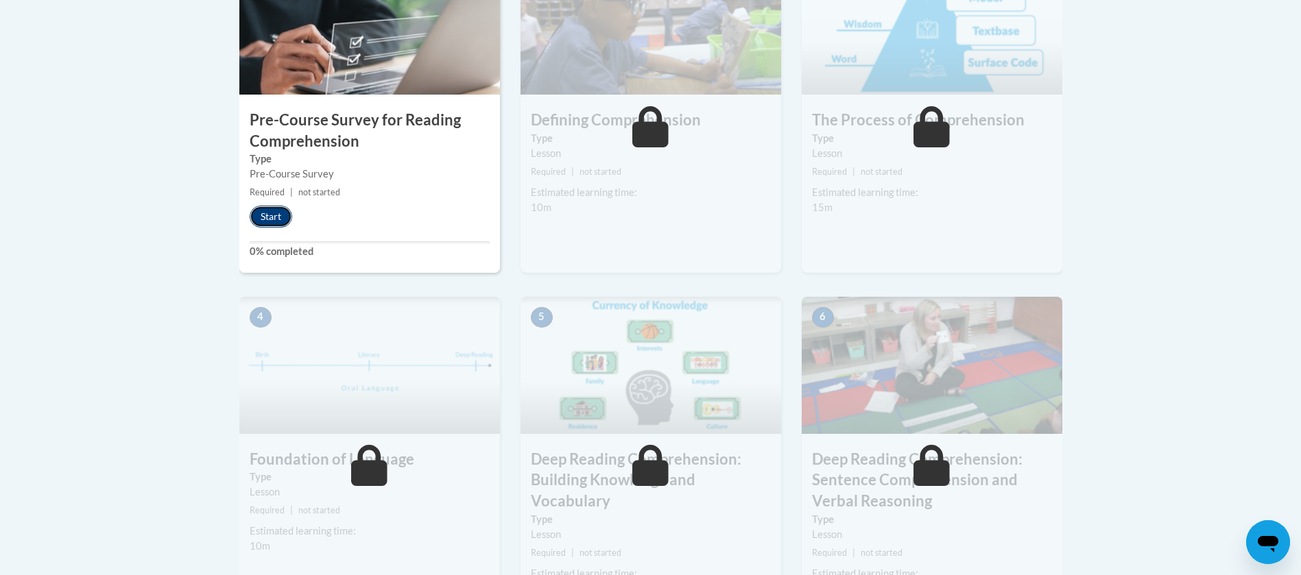
click at [272, 215] on button "Start" at bounding box center [271, 217] width 43 height 22
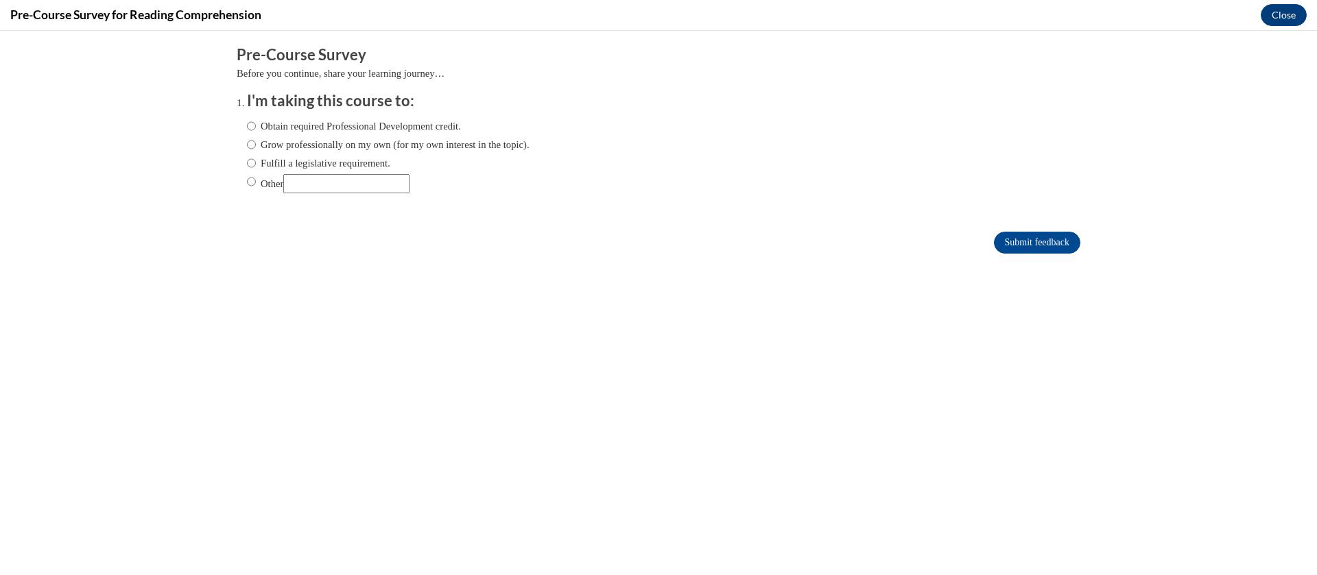
scroll to position [0, 0]
click at [264, 132] on label "Obtain required Professional Development credit." at bounding box center [354, 126] width 214 height 15
click at [256, 132] on input "Obtain required Professional Development credit." at bounding box center [251, 126] width 9 height 15
radio input "true"
click at [1037, 241] on input "Submit feedback" at bounding box center [1037, 243] width 86 height 22
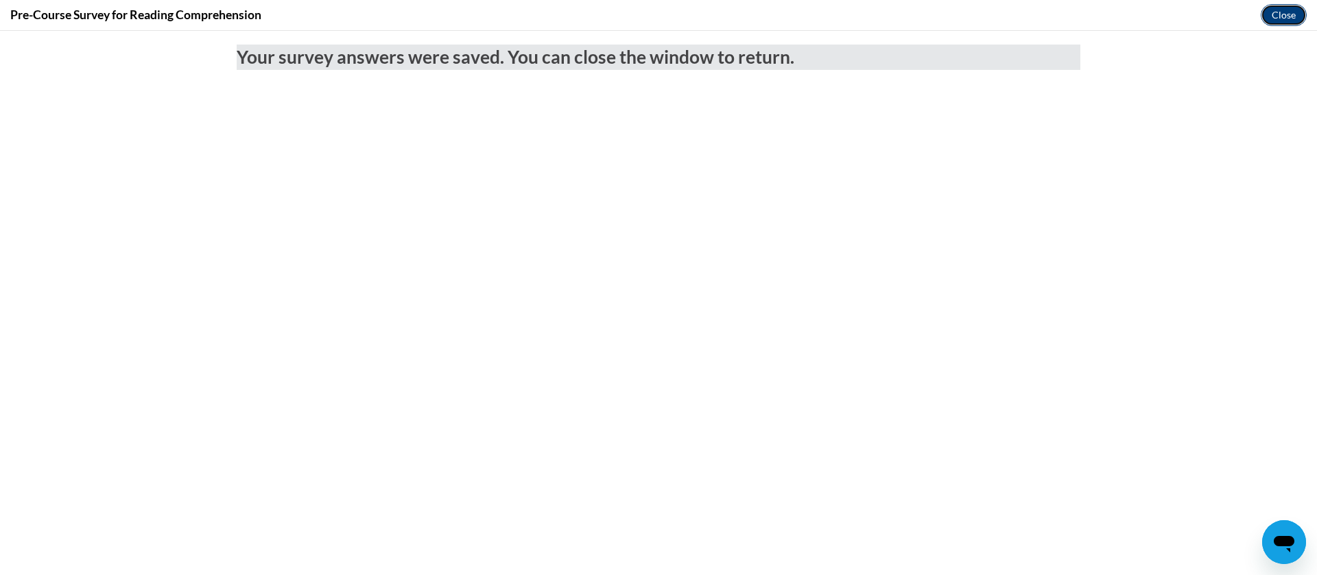
click at [1281, 21] on button "Close" at bounding box center [1284, 15] width 46 height 22
